Goal: Information Seeking & Learning: Stay updated

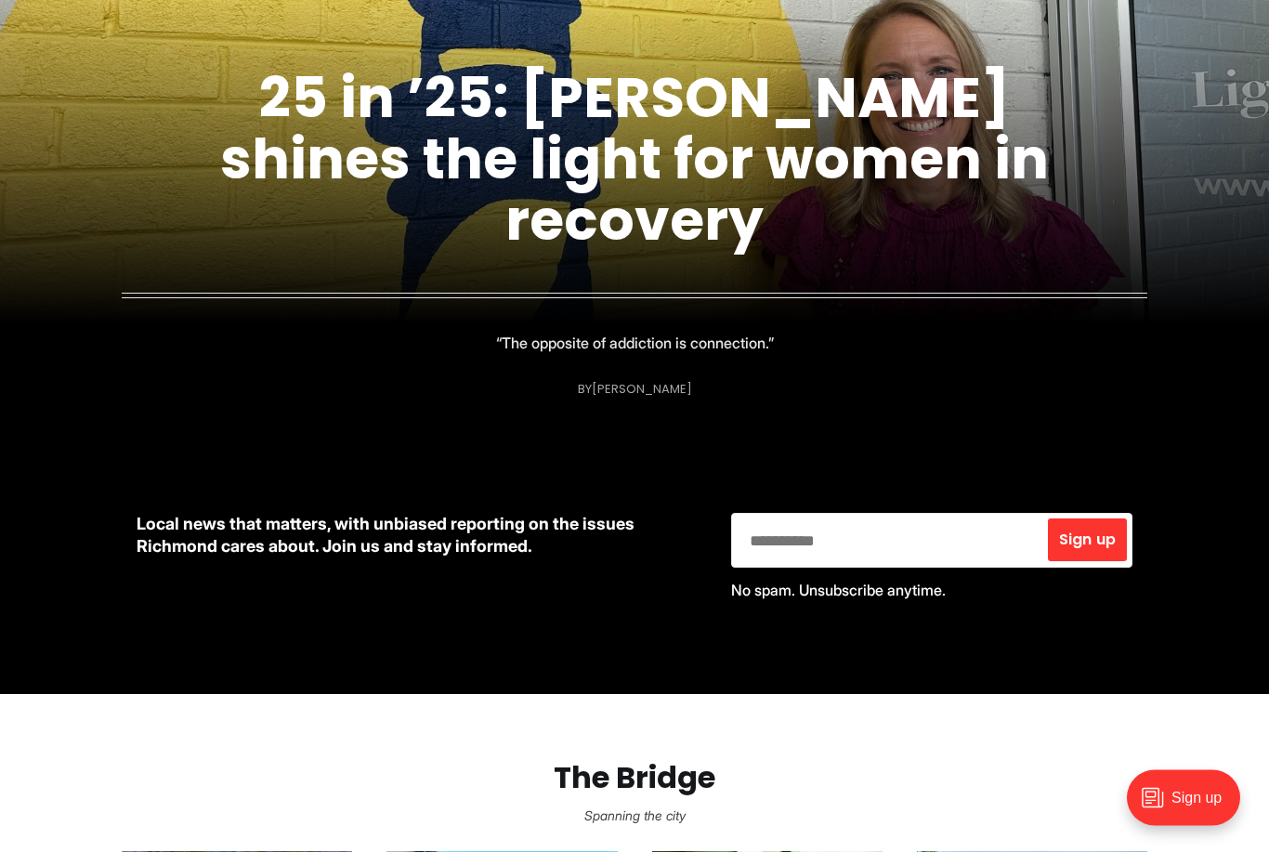
scroll to position [411, 0]
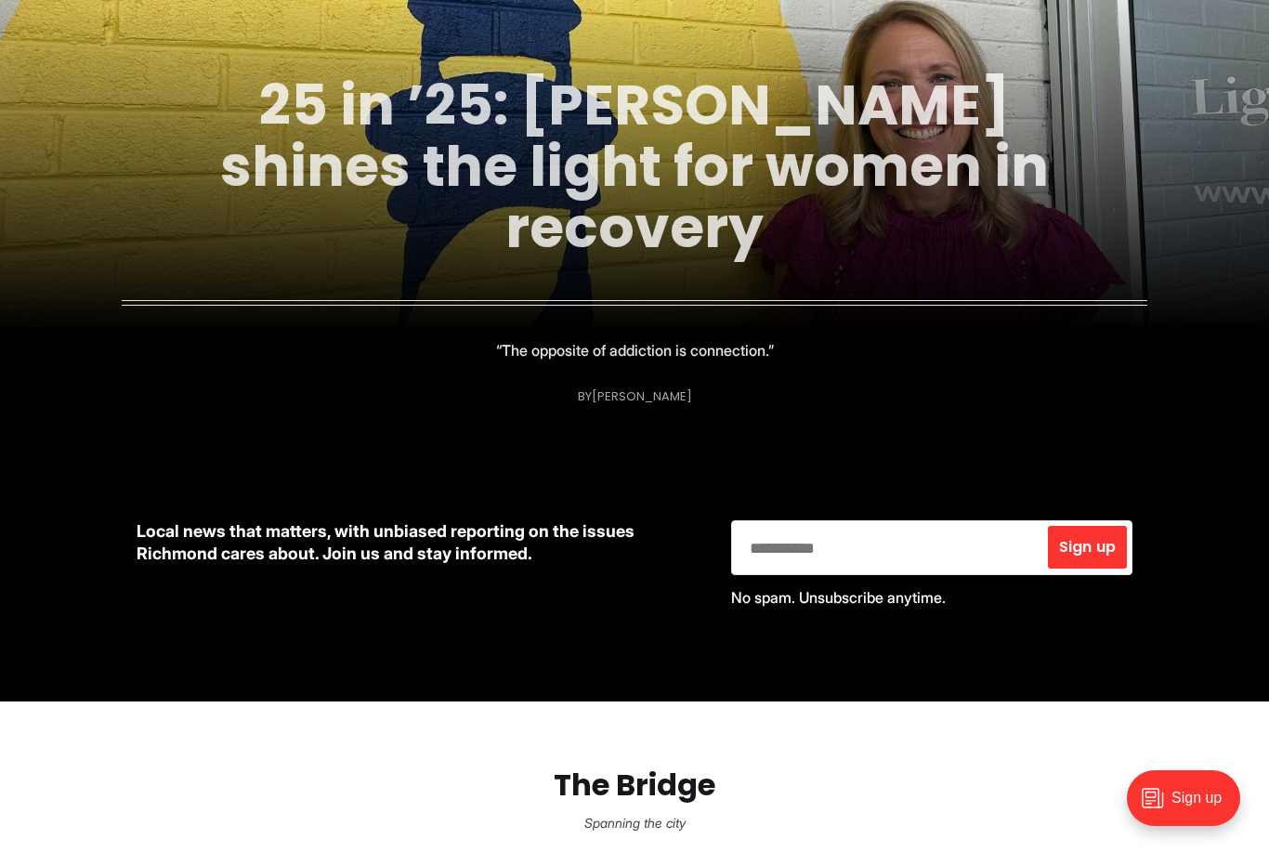
click at [795, 143] on link "25 in ’25: [PERSON_NAME] shines the light for women in recovery" at bounding box center [634, 166] width 828 height 201
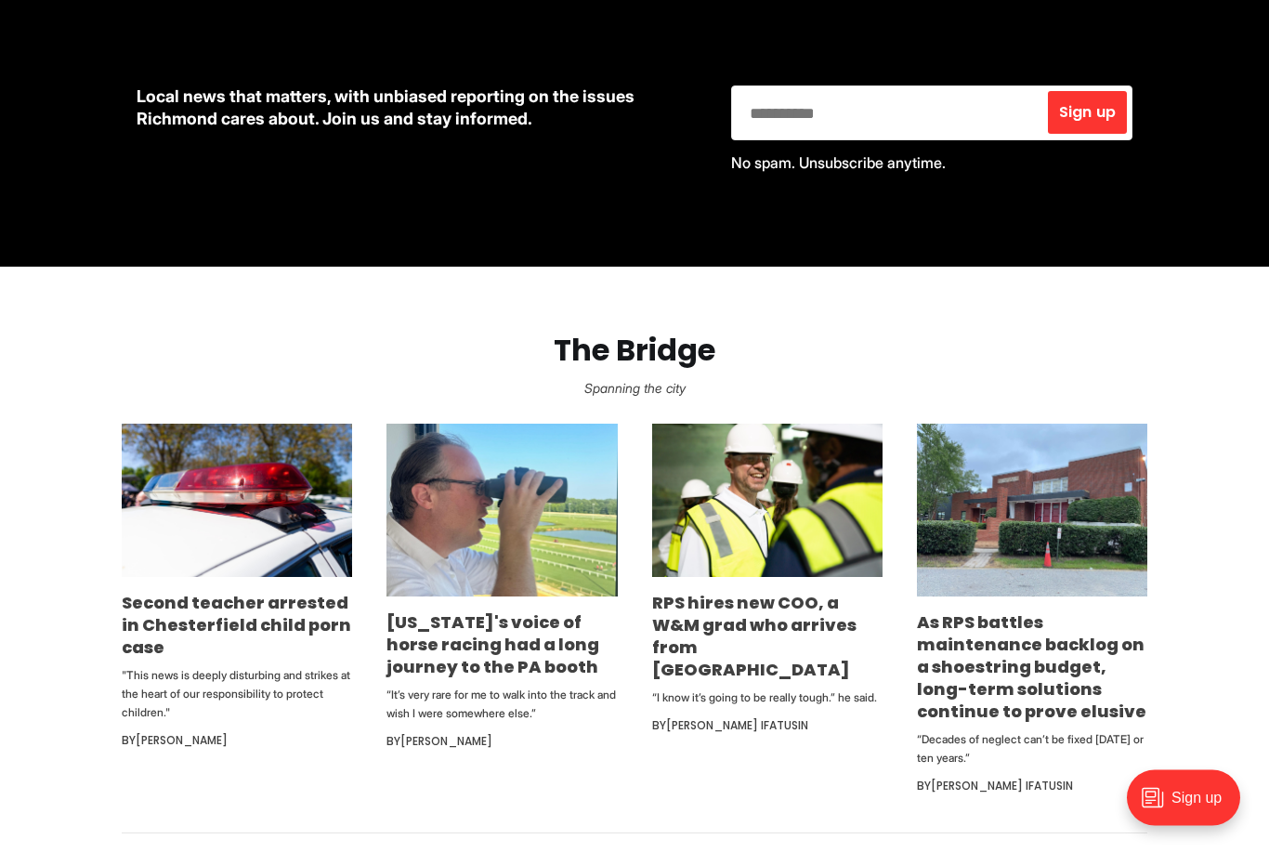
scroll to position [846, 0]
click at [254, 613] on link "Second teacher arrested in Chesterfield child porn case" at bounding box center [236, 625] width 229 height 68
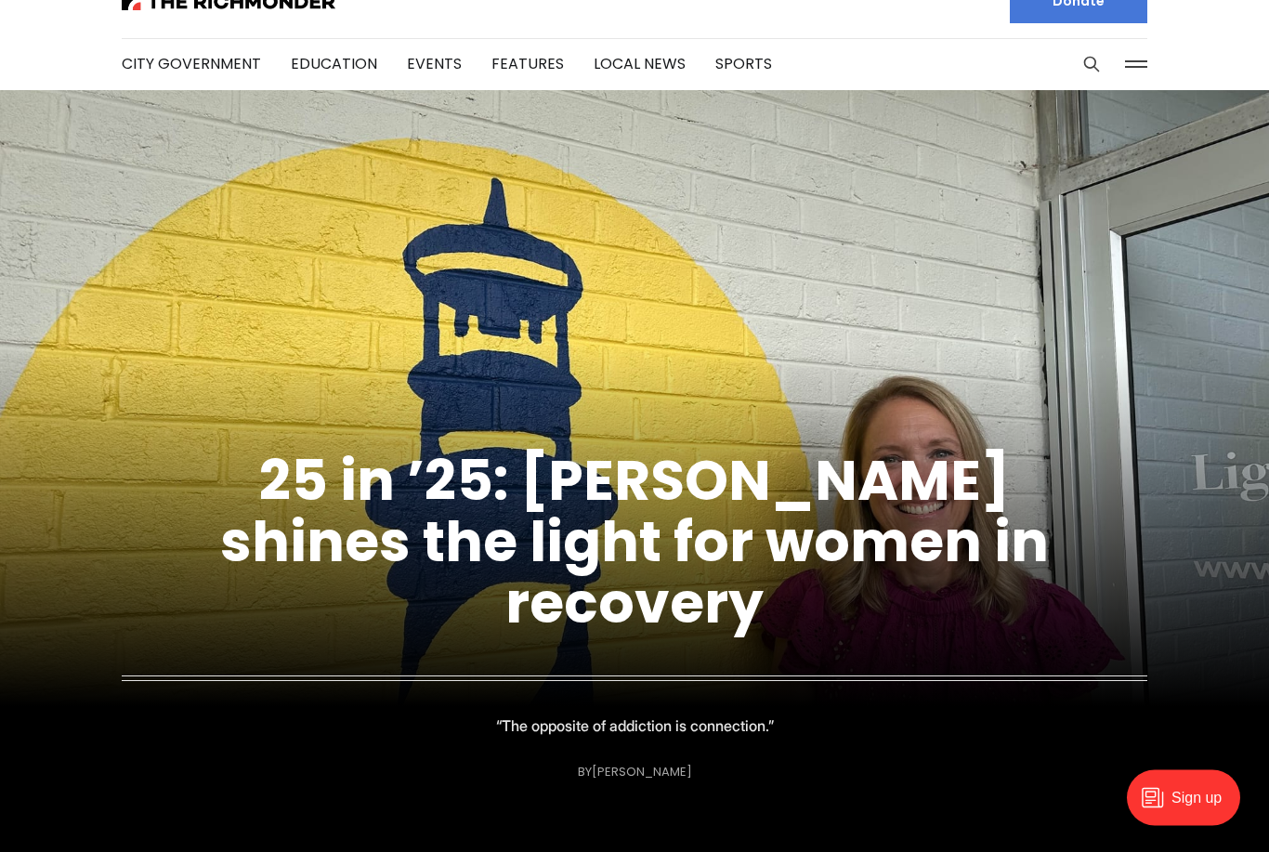
scroll to position [0, 0]
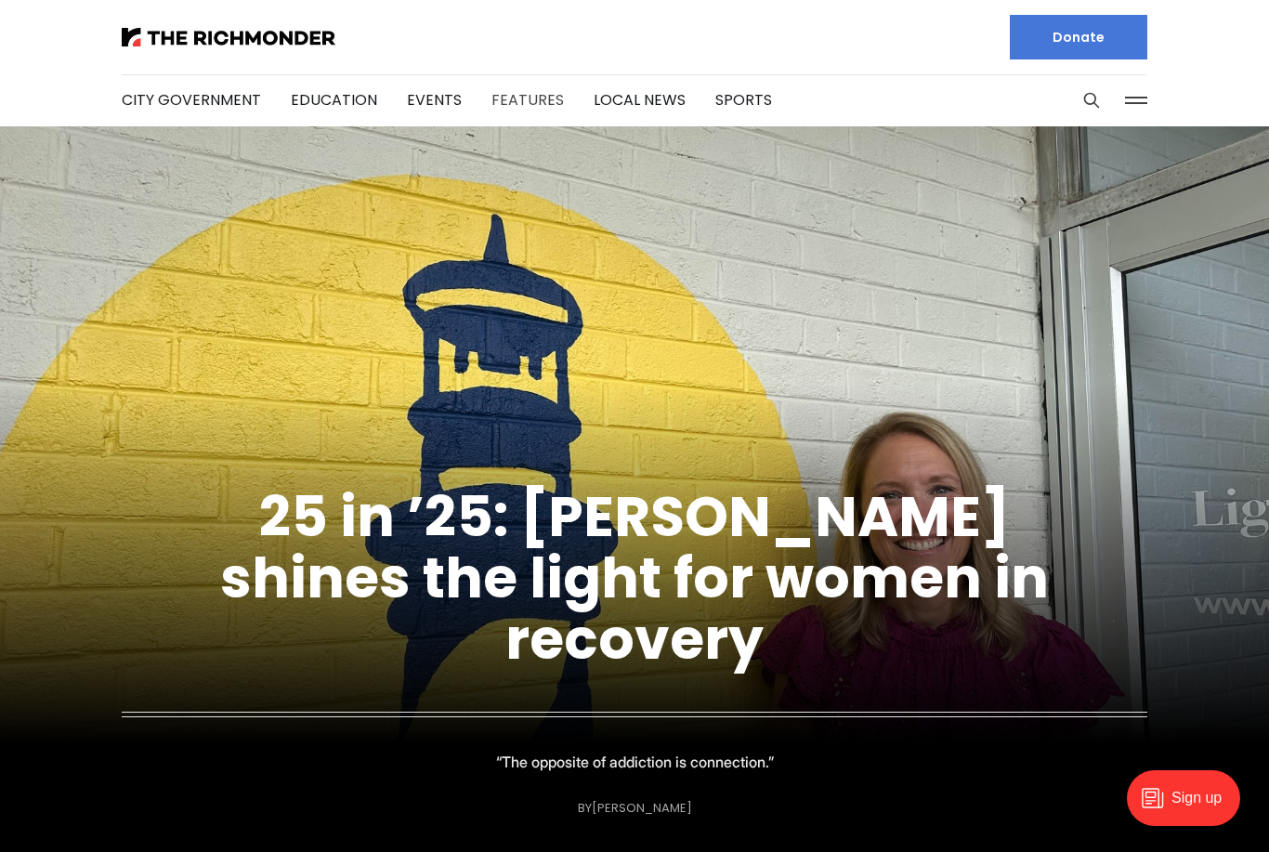
click at [527, 102] on link "Features" at bounding box center [527, 99] width 72 height 21
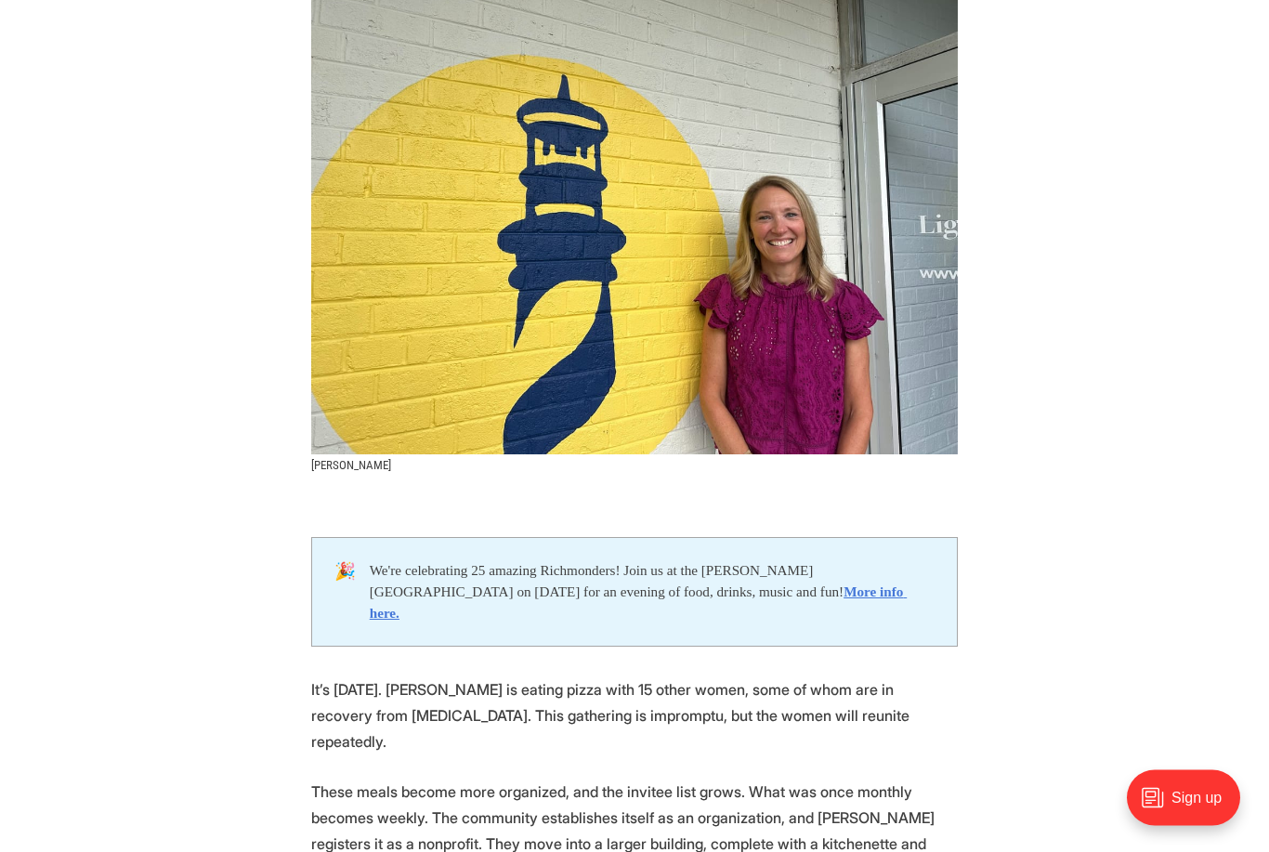
scroll to position [462, 0]
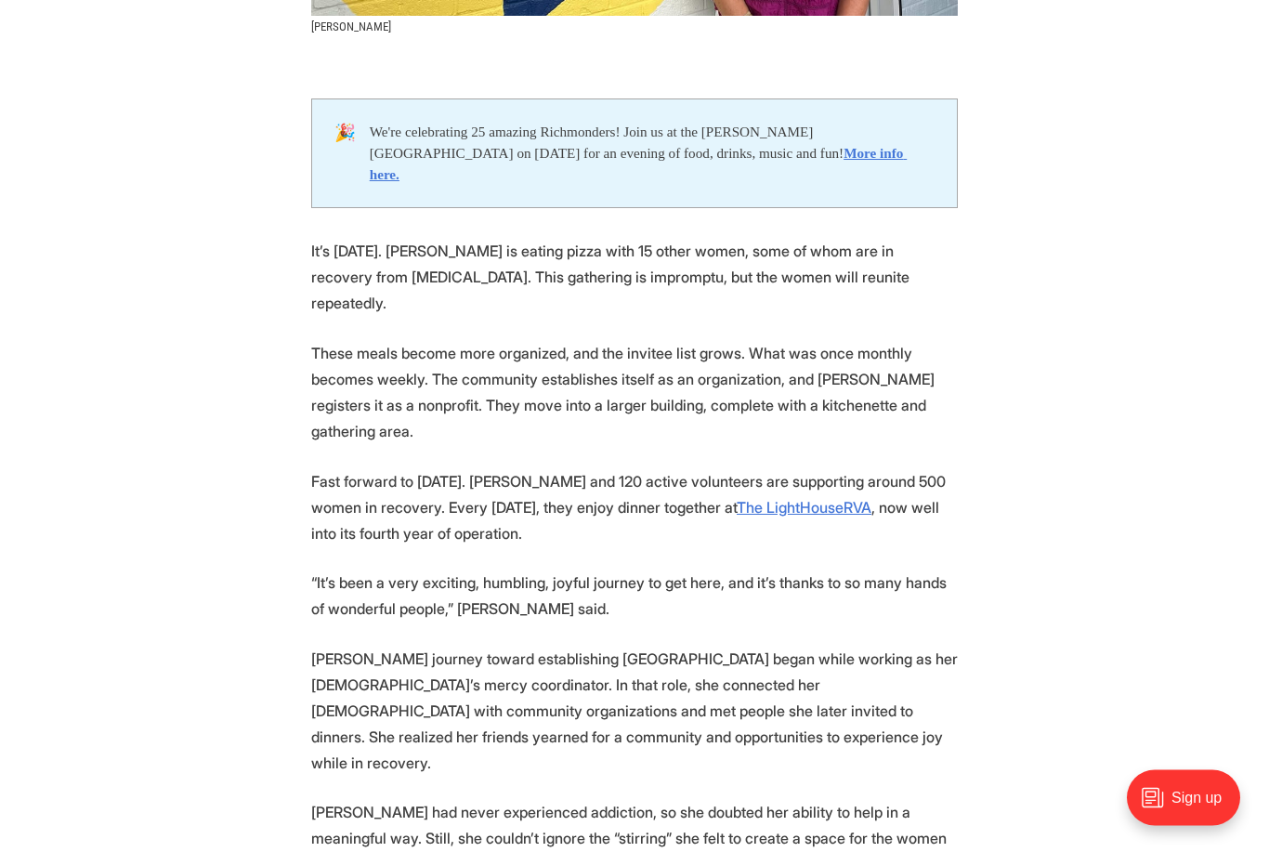
scroll to position [875, 0]
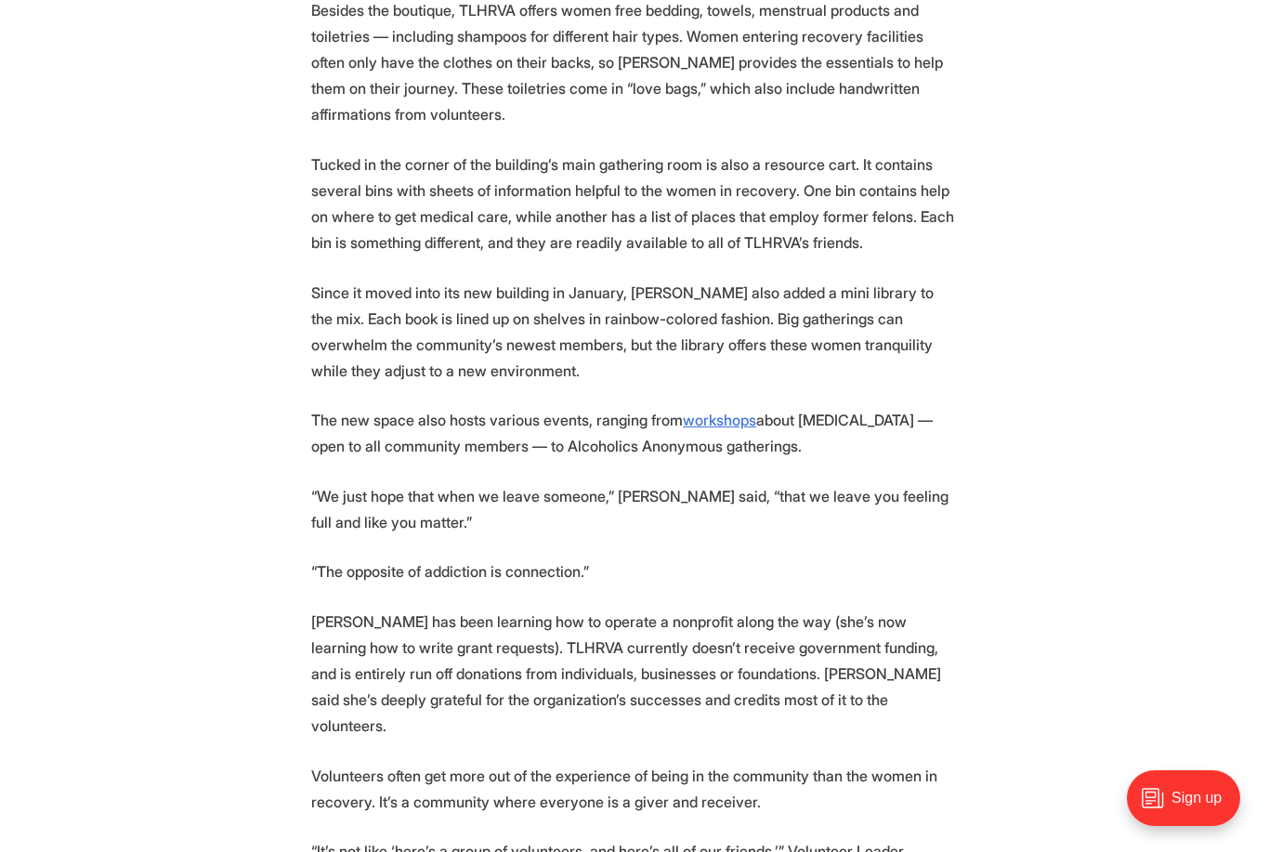
scroll to position [2921, 0]
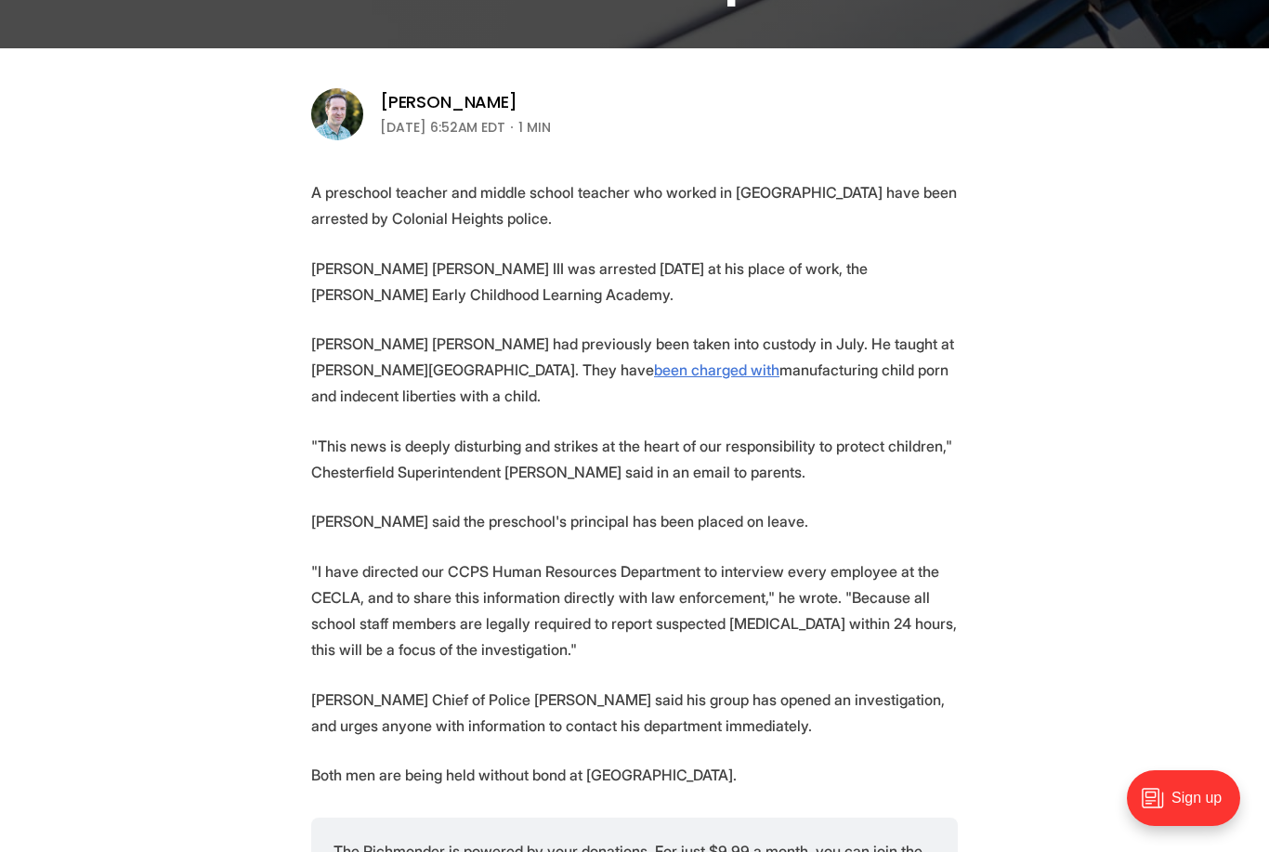
scroll to position [553, 0]
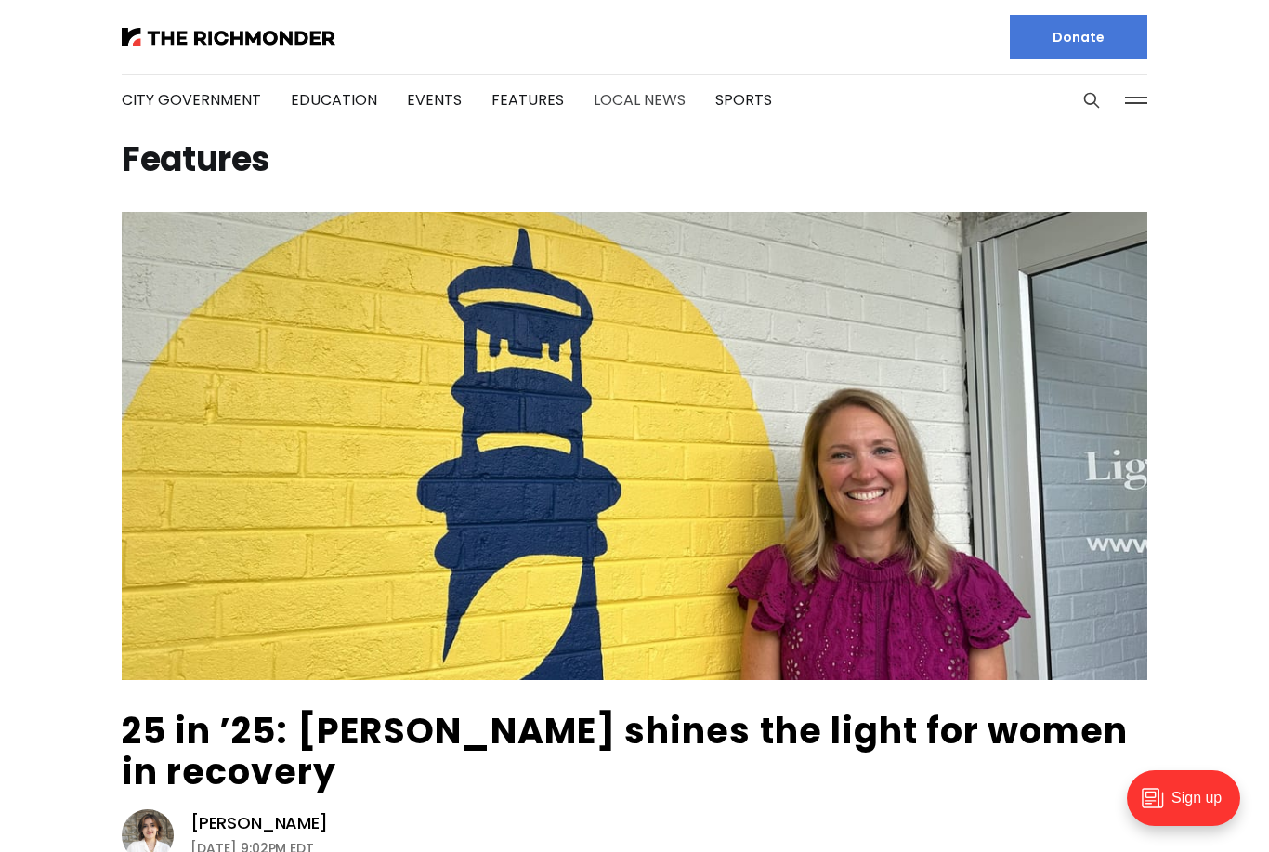
click at [638, 101] on link "Local News" at bounding box center [639, 99] width 92 height 21
